Goal: Task Accomplishment & Management: Manage account settings

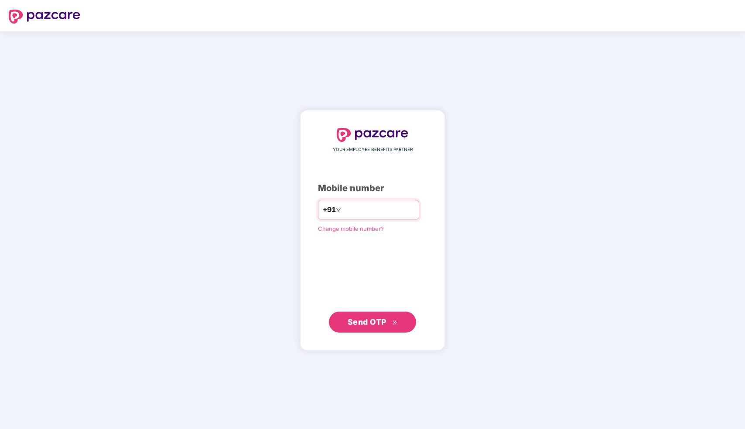
click at [370, 206] on input "number" at bounding box center [379, 210] width 72 height 14
type input "**********"
click at [370, 324] on span "Send OTP" at bounding box center [367, 321] width 39 height 9
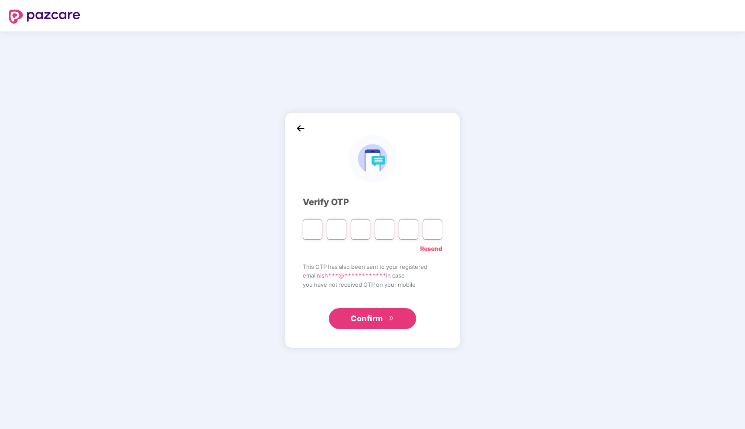
type input "*"
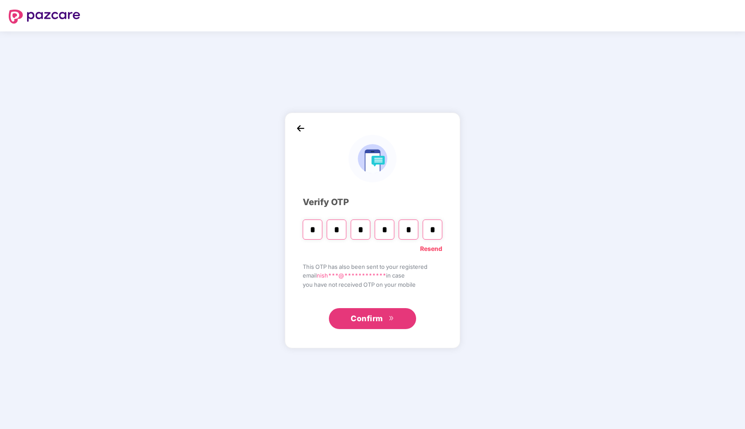
type input "*"
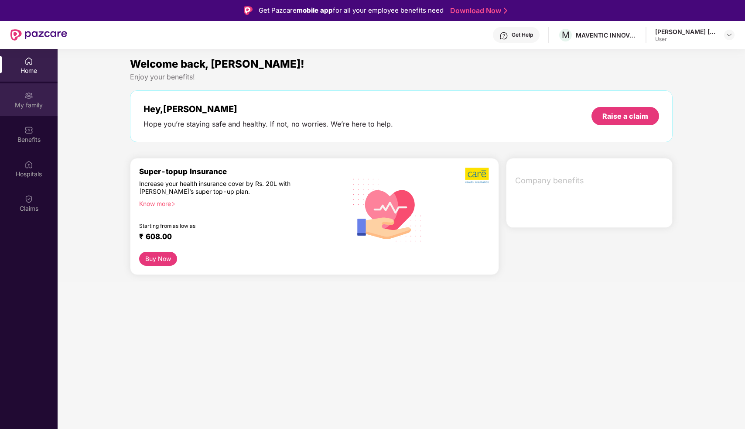
click at [30, 102] on div "My family" at bounding box center [29, 105] width 58 height 9
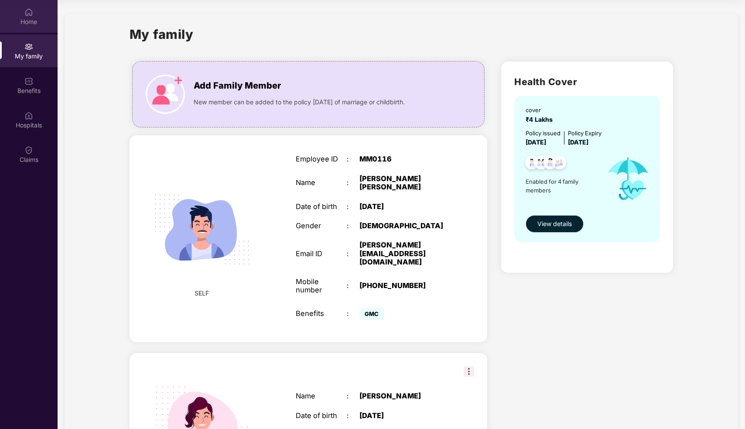
click at [29, 20] on div "Home" at bounding box center [29, 21] width 58 height 9
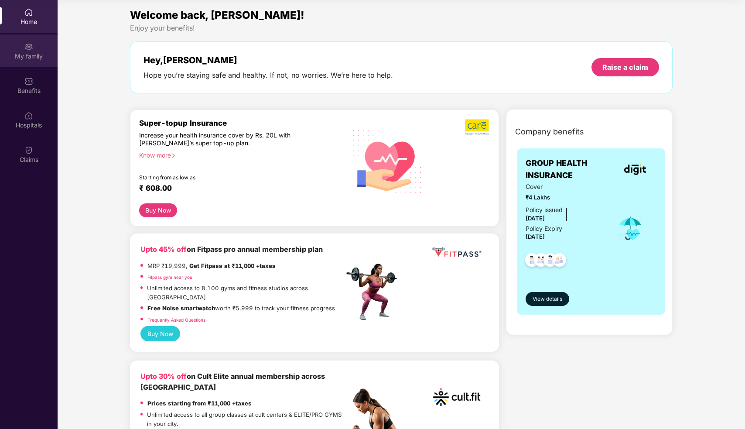
click at [39, 47] on div "My family" at bounding box center [29, 50] width 58 height 33
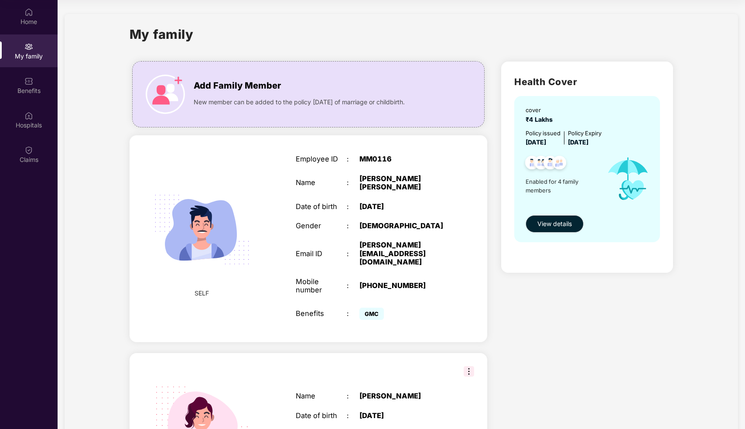
click at [207, 228] on img at bounding box center [202, 230] width 118 height 118
click at [208, 260] on img at bounding box center [202, 230] width 118 height 118
click at [238, 217] on img at bounding box center [202, 230] width 118 height 118
click at [371, 222] on div "[DEMOGRAPHIC_DATA]" at bounding box center [404, 226] width 89 height 8
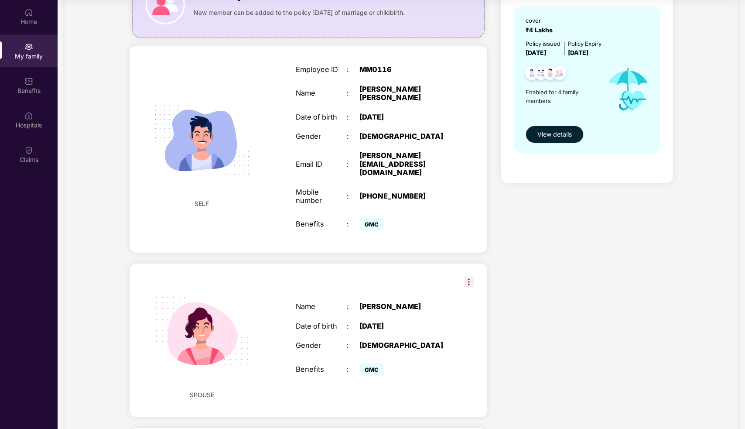
scroll to position [96, 0]
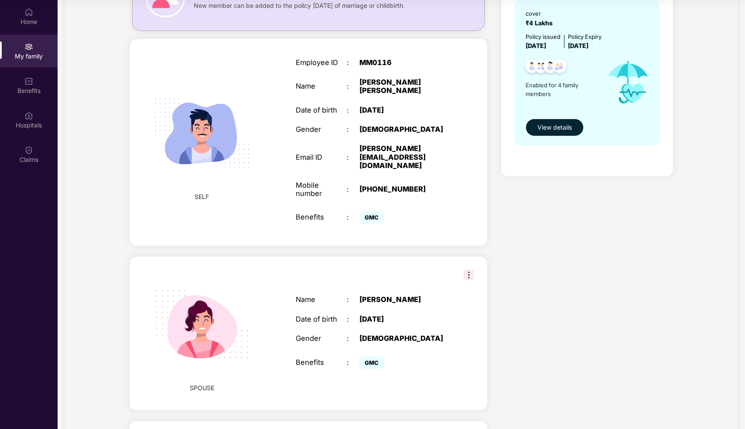
click at [474, 257] on div "SPOUSE Name : [PERSON_NAME] Date of birth : [DEMOGRAPHIC_DATA] Gender : [DEMOGR…" at bounding box center [309, 334] width 358 height 154
click at [470, 270] on img at bounding box center [469, 275] width 10 height 10
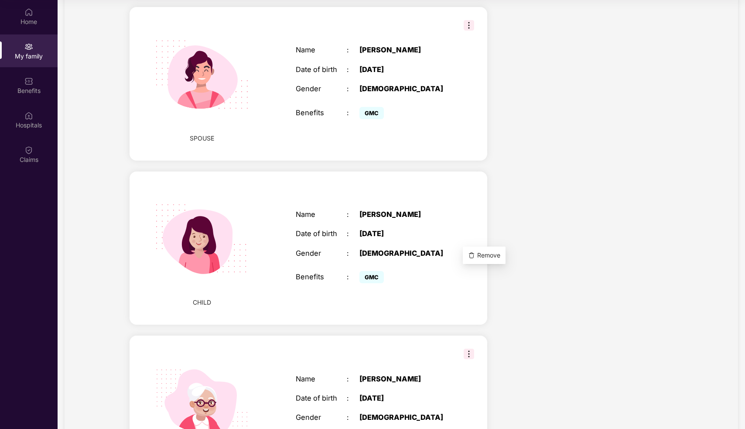
scroll to position [340, 0]
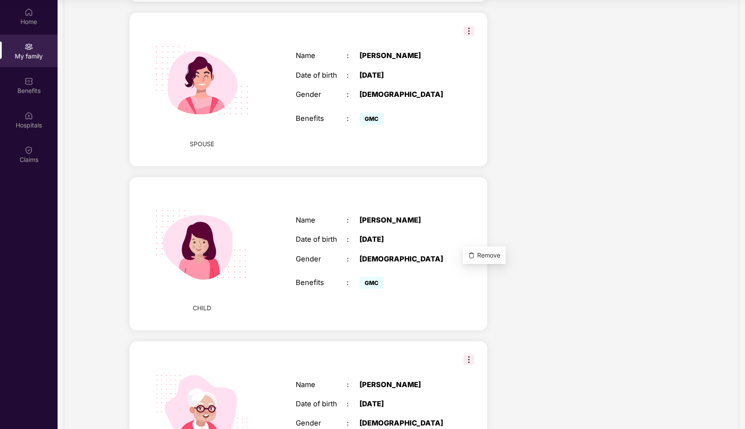
click at [474, 341] on div "MOTHER Name : [PERSON_NAME] Date of birth : [DEMOGRAPHIC_DATA] Gender : [DEMOGR…" at bounding box center [309, 418] width 358 height 154
click at [471, 354] on img at bounding box center [469, 359] width 10 height 10
click at [426, 235] on div "[DATE]" at bounding box center [404, 239] width 89 height 8
click at [430, 205] on div "Name : [PERSON_NAME] Date of birth : [DEMOGRAPHIC_DATA] Gender : [DEMOGRAPHIC_D…" at bounding box center [372, 253] width 170 height 97
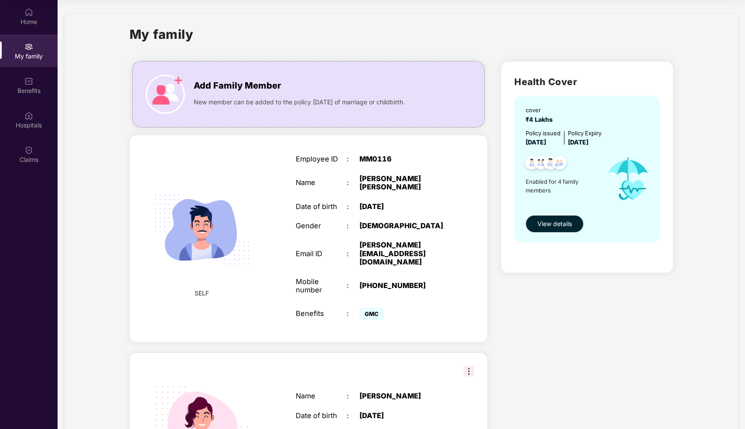
scroll to position [0, 0]
click at [24, 13] on img at bounding box center [28, 12] width 9 height 9
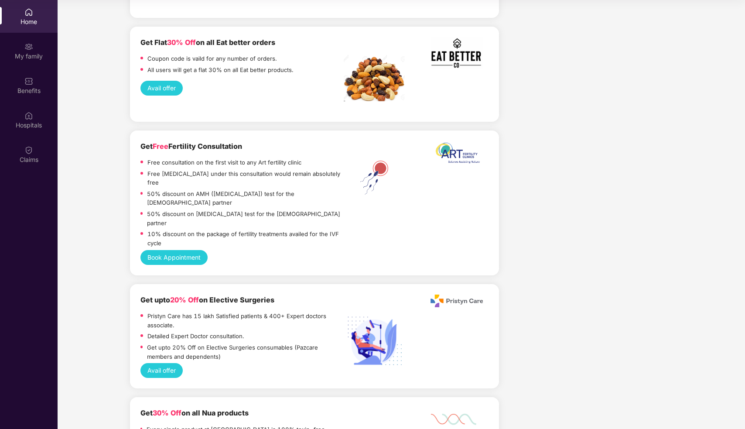
scroll to position [982, 0]
